Goal: Transaction & Acquisition: Purchase product/service

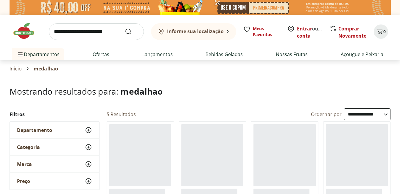
select select "**********"
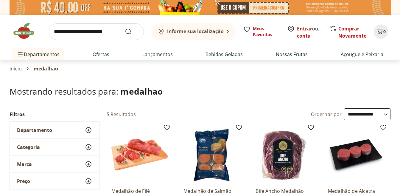
click at [80, 28] on input "search" at bounding box center [96, 31] width 95 height 17
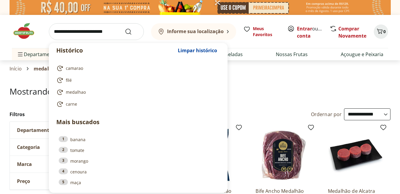
click at [75, 29] on input "search" at bounding box center [96, 31] width 95 height 17
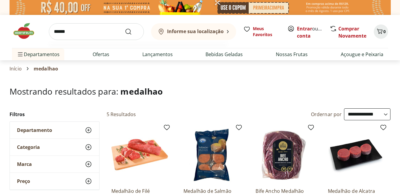
type input "******"
click at [125, 28] on button "Submit Search" at bounding box center [132, 31] width 14 height 7
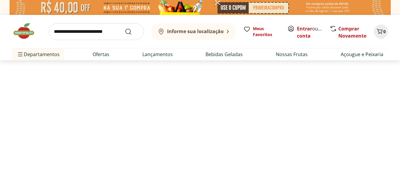
select select "**********"
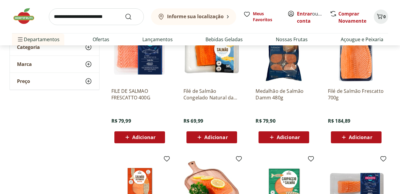
scroll to position [89, 0]
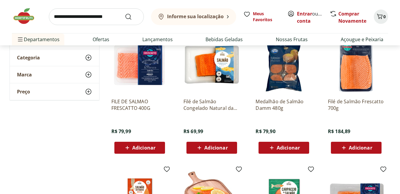
click at [148, 69] on img at bounding box center [139, 65] width 57 height 57
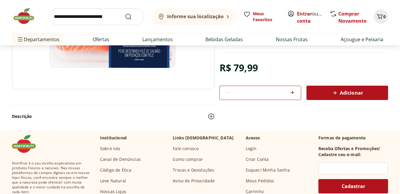
scroll to position [60, 0]
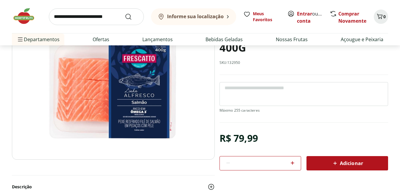
click at [120, 90] on img at bounding box center [113, 88] width 203 height 142
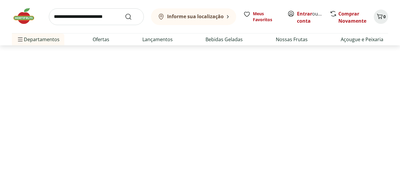
select select "**********"
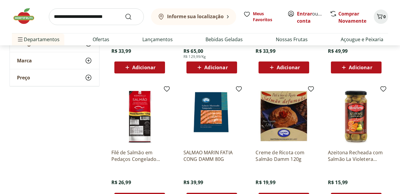
scroll to position [358, 0]
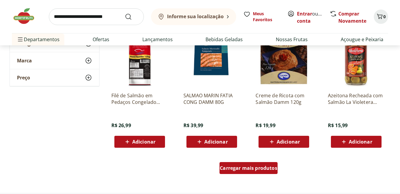
click at [246, 170] on span "Carregar mais produtos" at bounding box center [249, 167] width 58 height 5
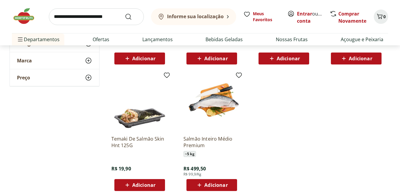
scroll to position [443, 0]
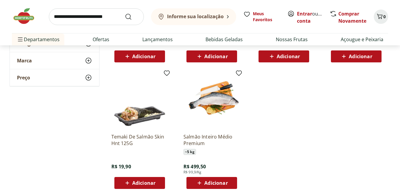
click at [145, 132] on div "Temaki De Salmão Skin Hnt 125G R$ 19,90 Adicionar" at bounding box center [139, 158] width 57 height 60
click at [139, 122] on img at bounding box center [139, 100] width 57 height 57
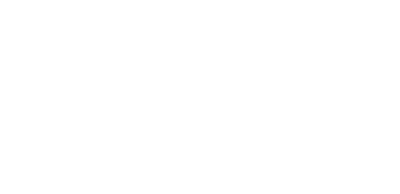
scroll to position [443, 0]
select select "**********"
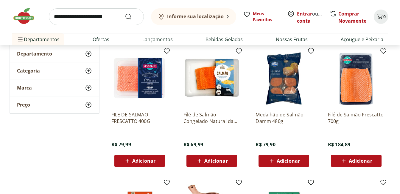
scroll to position [0, 0]
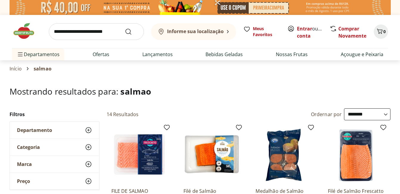
click at [337, 74] on section "[PERSON_NAME]" at bounding box center [200, 68] width 381 height 17
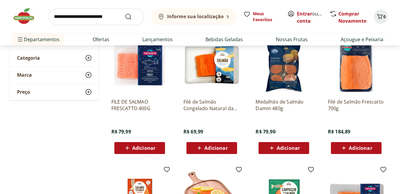
scroll to position [89, 0]
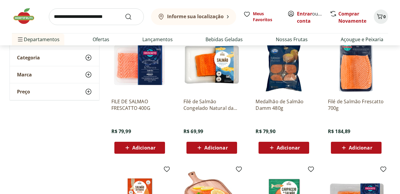
click at [137, 69] on img at bounding box center [139, 65] width 57 height 57
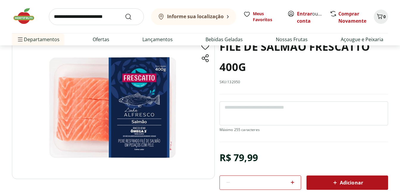
scroll to position [30, 0]
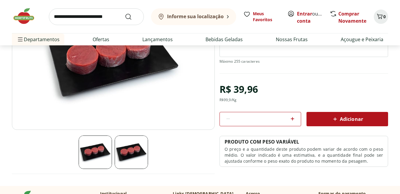
scroll to position [119, 0]
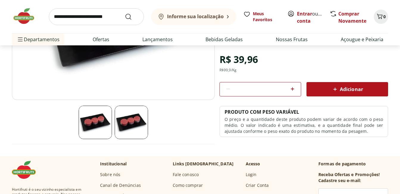
click at [125, 127] on img at bounding box center [131, 121] width 33 height 33
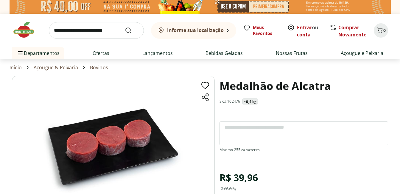
scroll to position [0, 0]
